Goal: Information Seeking & Learning: Learn about a topic

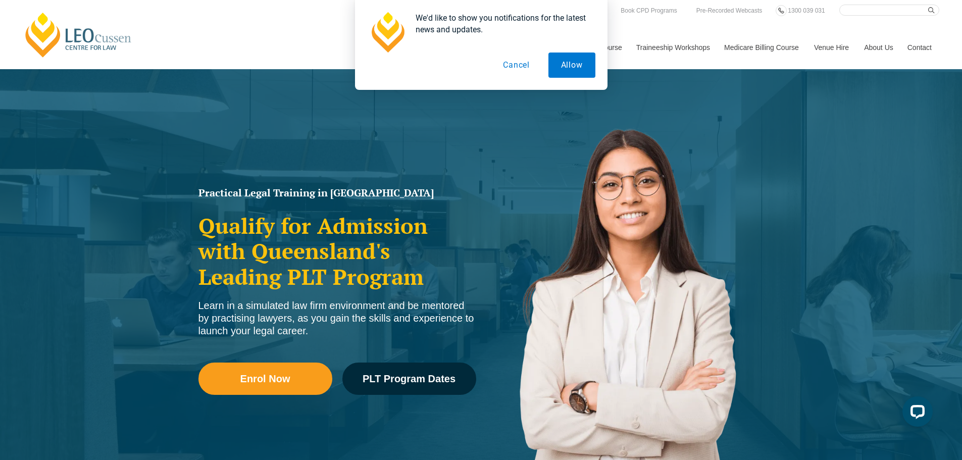
click at [507, 65] on button "Cancel" at bounding box center [517, 65] width 52 height 25
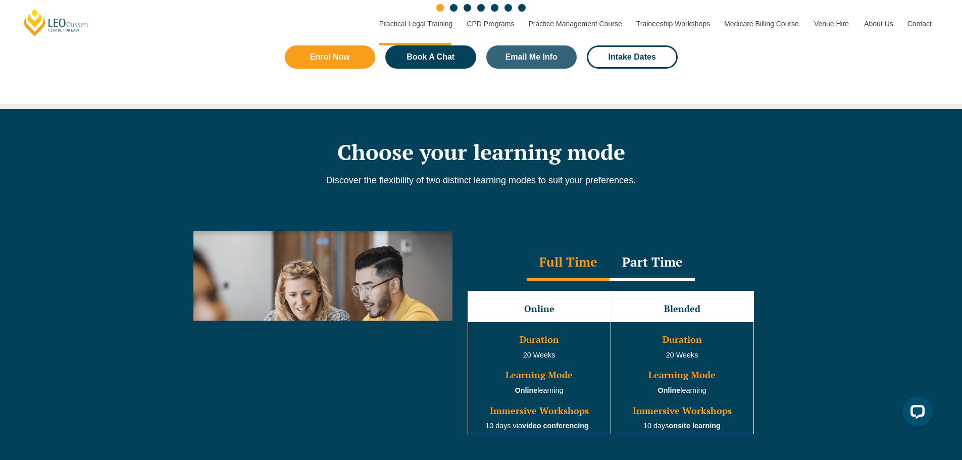
scroll to position [808, 0]
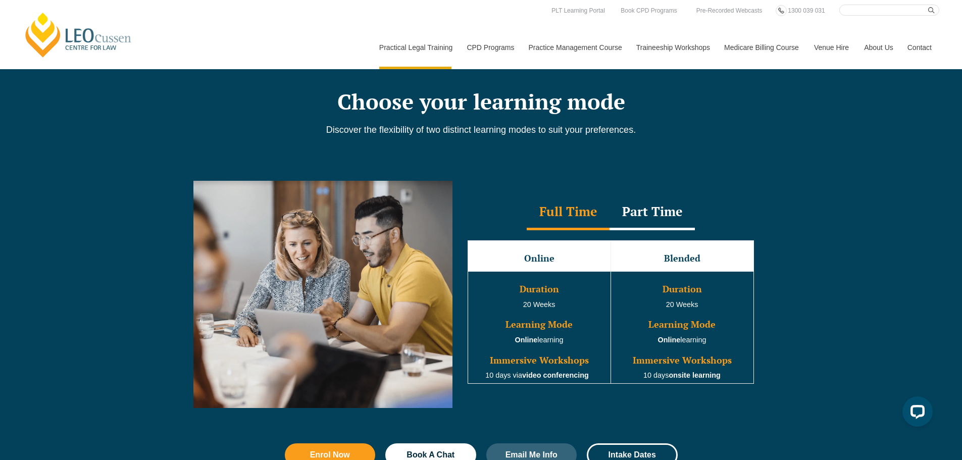
click at [659, 216] on div "Part Time" at bounding box center [652, 212] width 85 height 35
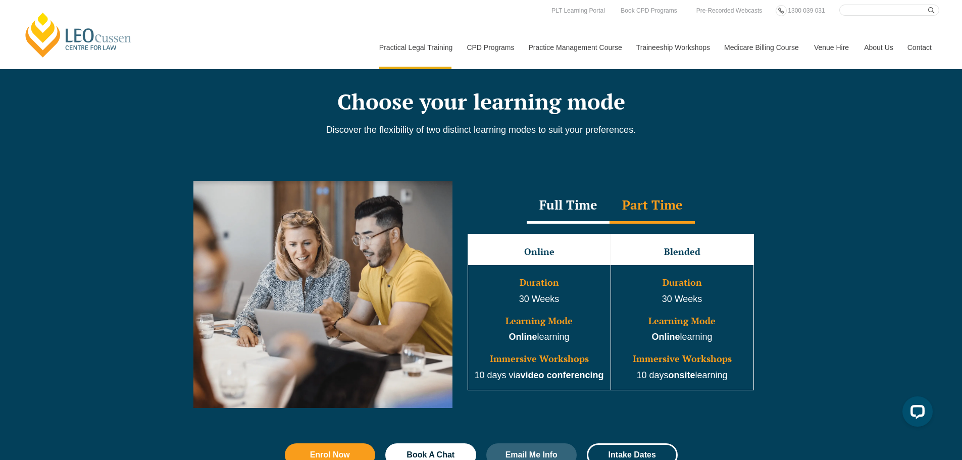
click at [576, 213] on div "Full Time" at bounding box center [568, 205] width 83 height 35
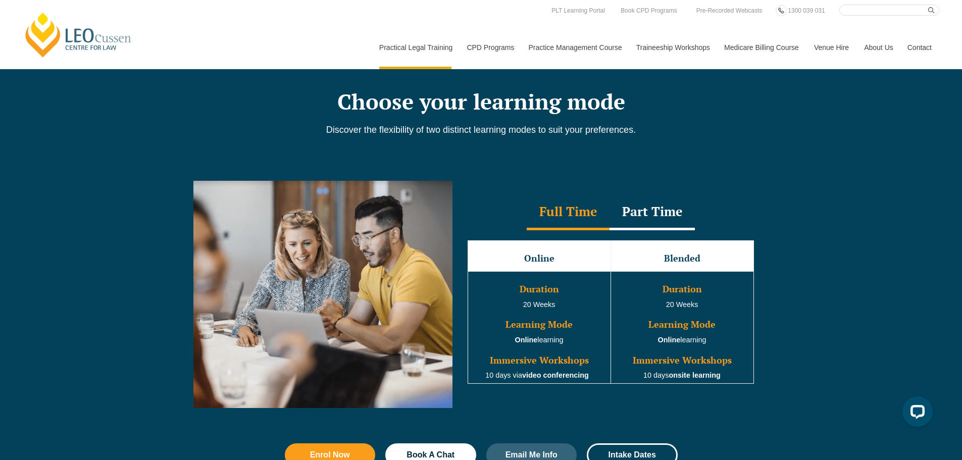
click at [636, 218] on div "Part Time" at bounding box center [652, 212] width 85 height 35
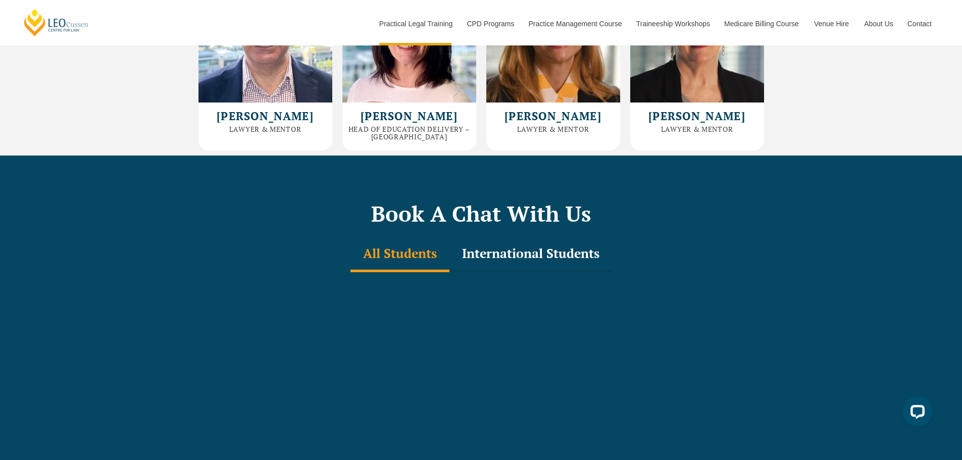
scroll to position [2930, 0]
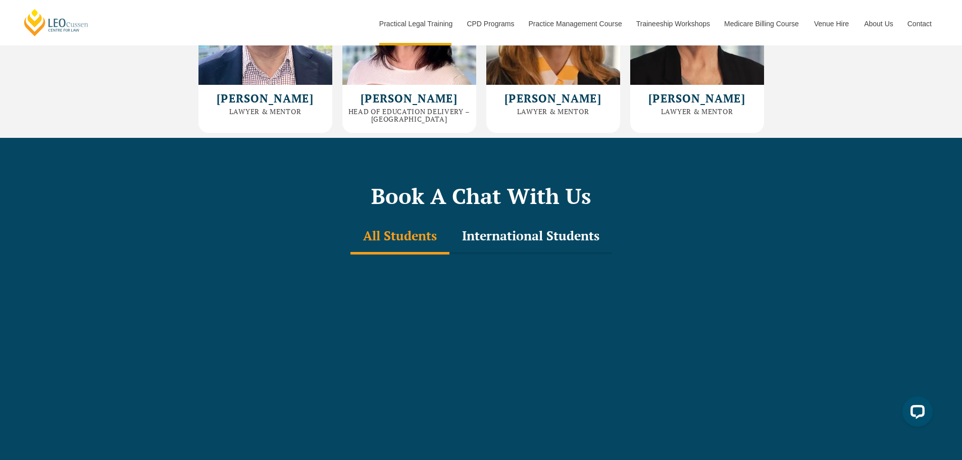
click at [561, 219] on div "International Students" at bounding box center [531, 236] width 163 height 35
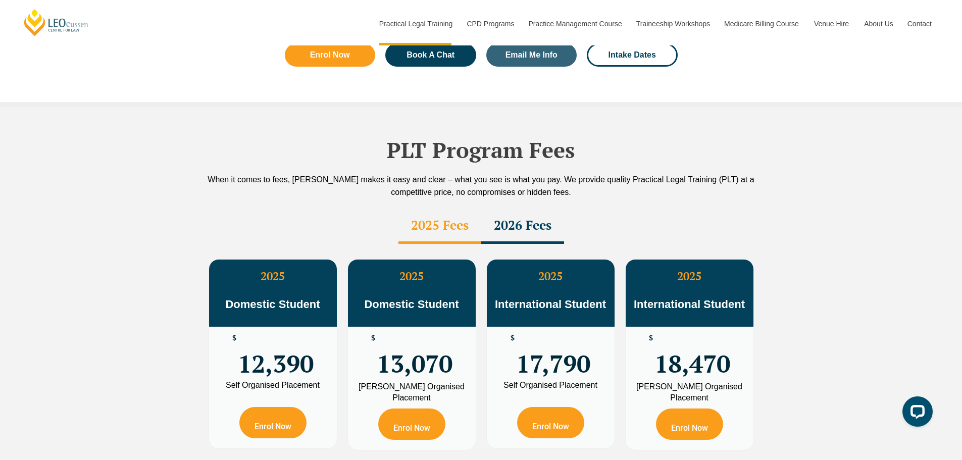
scroll to position [1768, 0]
